Goal: Task Accomplishment & Management: Manage account settings

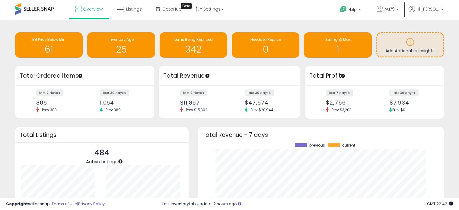
scroll to position [2, 0]
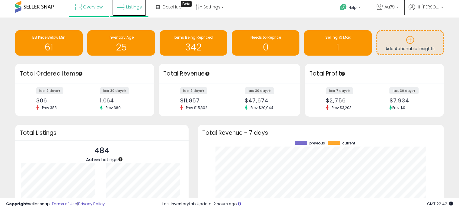
click at [130, 5] on span "Listings" at bounding box center [134, 7] width 16 height 6
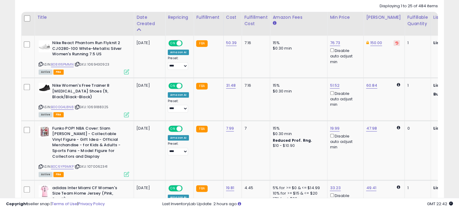
scroll to position [281, 0]
click at [64, 63] on link "B08X16PMMN" at bounding box center [62, 64] width 23 height 5
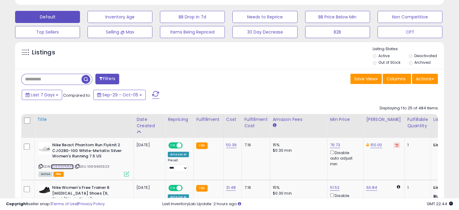
scroll to position [179, 0]
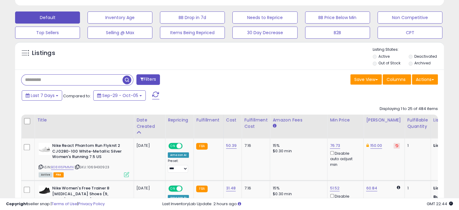
click at [31, 79] on input "text" at bounding box center [71, 80] width 101 height 11
paste input "**********"
type input "**********"
click at [127, 77] on span "button" at bounding box center [127, 79] width 9 height 9
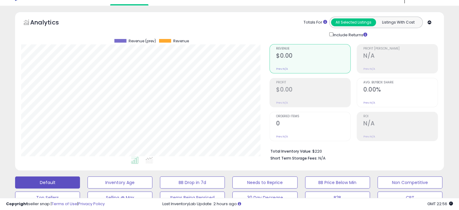
scroll to position [0, 0]
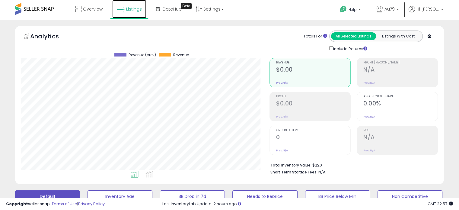
click at [131, 12] on span "Listings" at bounding box center [134, 9] width 16 height 6
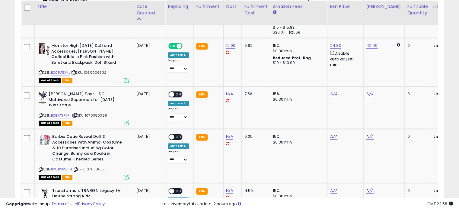
scroll to position [766, 0]
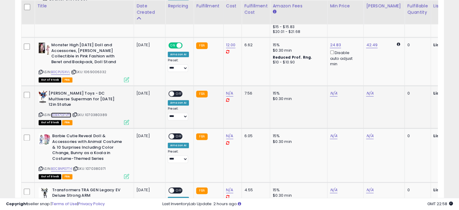
click at [60, 112] on link "B0BX7GFVPK" at bounding box center [61, 114] width 20 height 5
